Goal: Navigation & Orientation: Find specific page/section

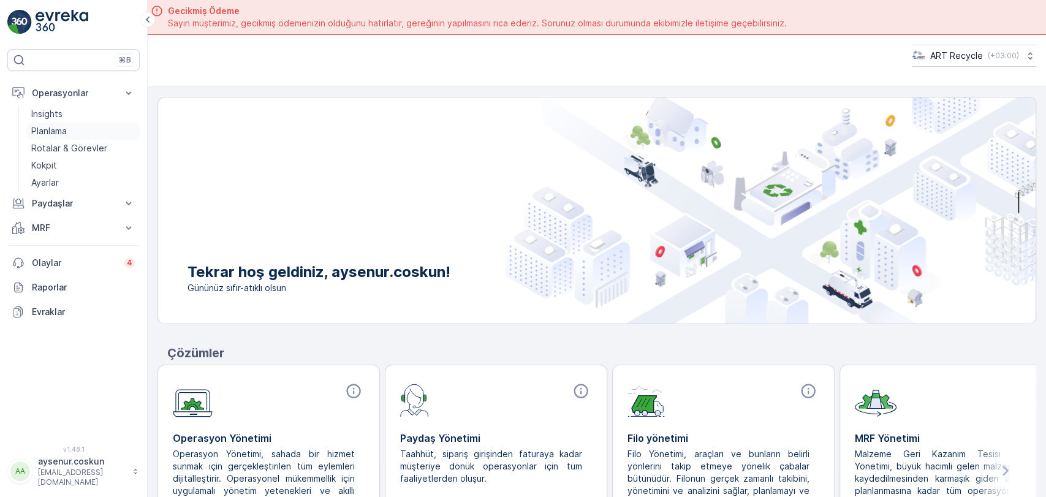
click at [79, 132] on link "Planlama" at bounding box center [82, 131] width 113 height 17
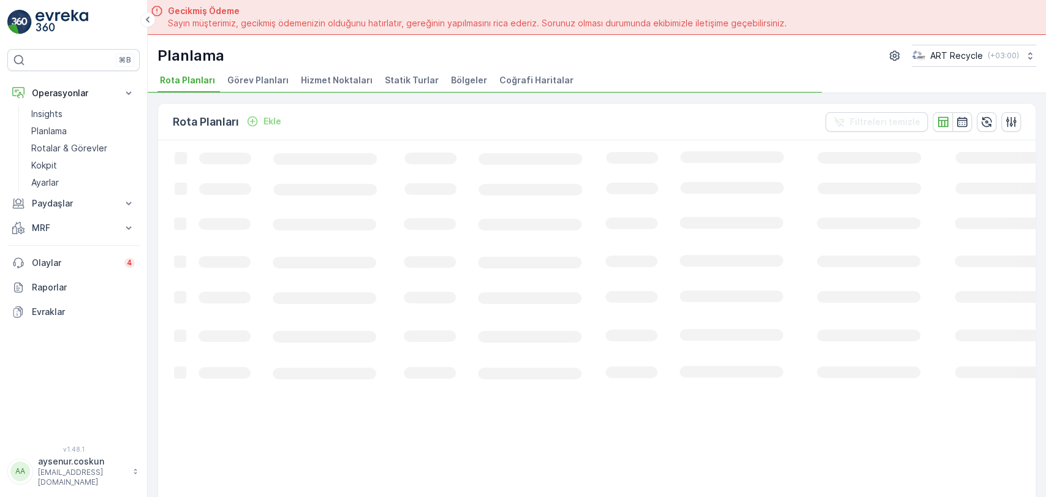
click at [309, 78] on span "Hizmet Noktaları" at bounding box center [337, 80] width 72 height 12
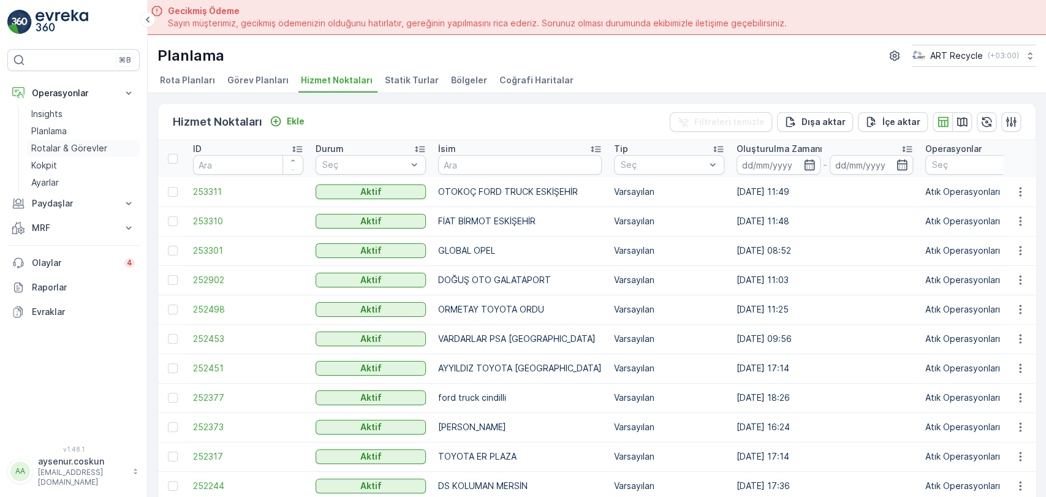
click at [53, 147] on p "Rotalar & Görevler" at bounding box center [69, 148] width 76 height 12
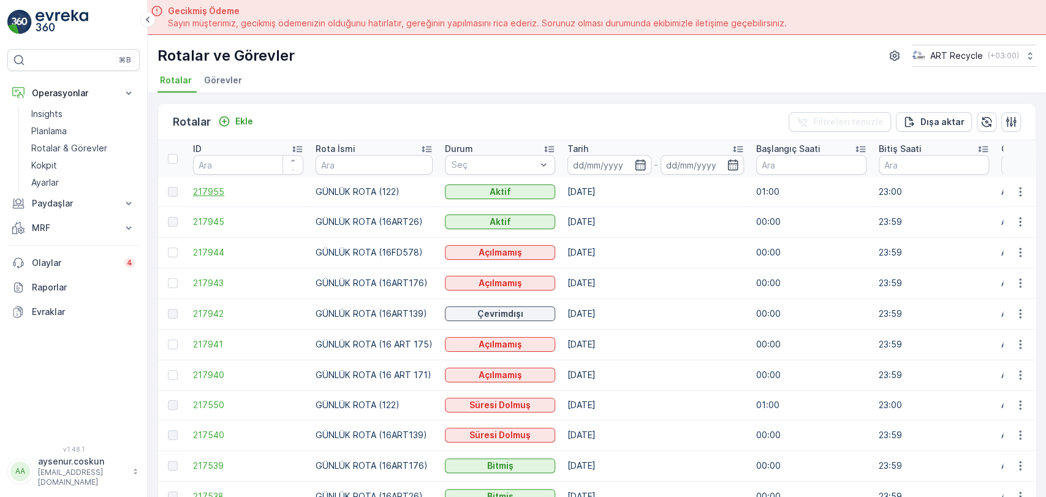
click at [221, 193] on span "217955" at bounding box center [248, 192] width 110 height 12
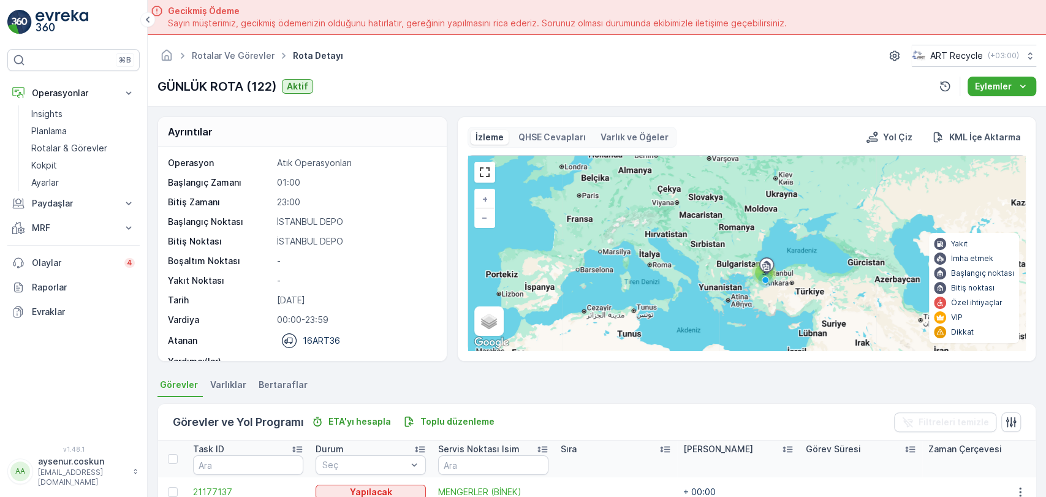
click at [0, 21] on div "⌘B Operasyonlar Insights Planlama Rotalar & Görevler Kokpit Ayarlar Paydaşlar R…" at bounding box center [74, 248] width 148 height 497
click at [44, 18] on img at bounding box center [62, 22] width 53 height 25
